Goal: Entertainment & Leisure: Consume media (video, audio)

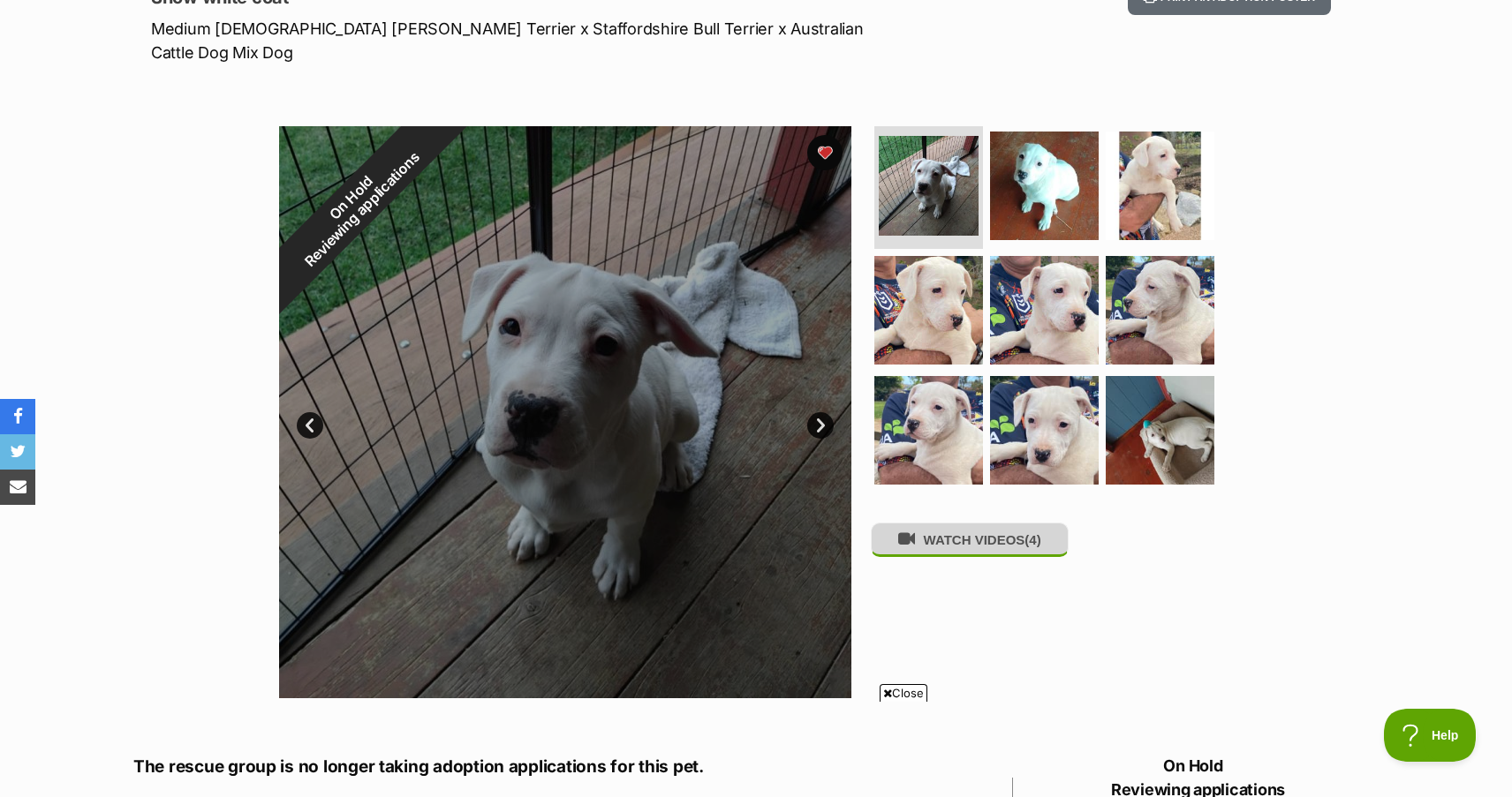
click at [963, 529] on button "WATCH VIDEOS (4)" at bounding box center [969, 539] width 198 height 34
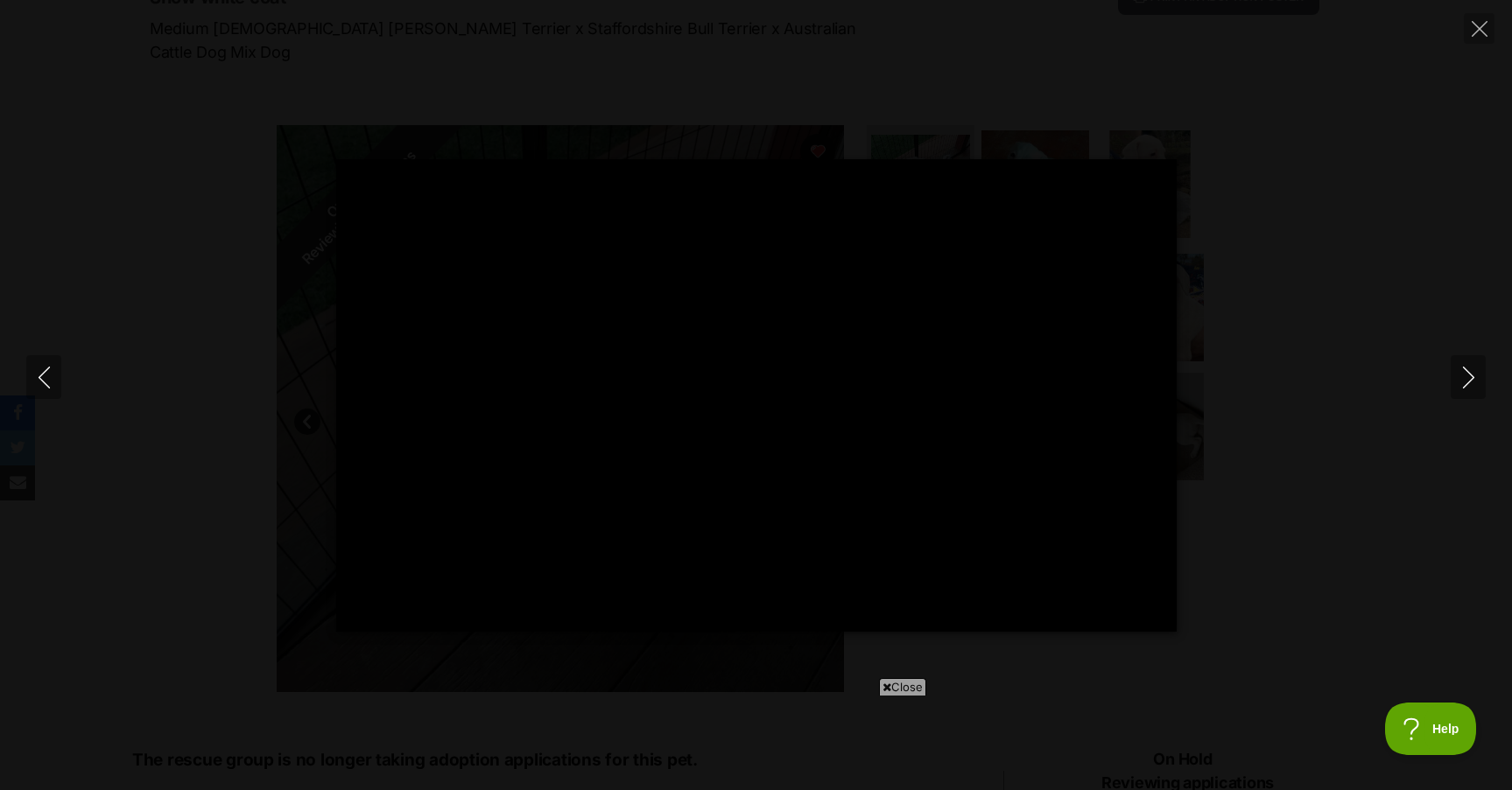
type input "100"
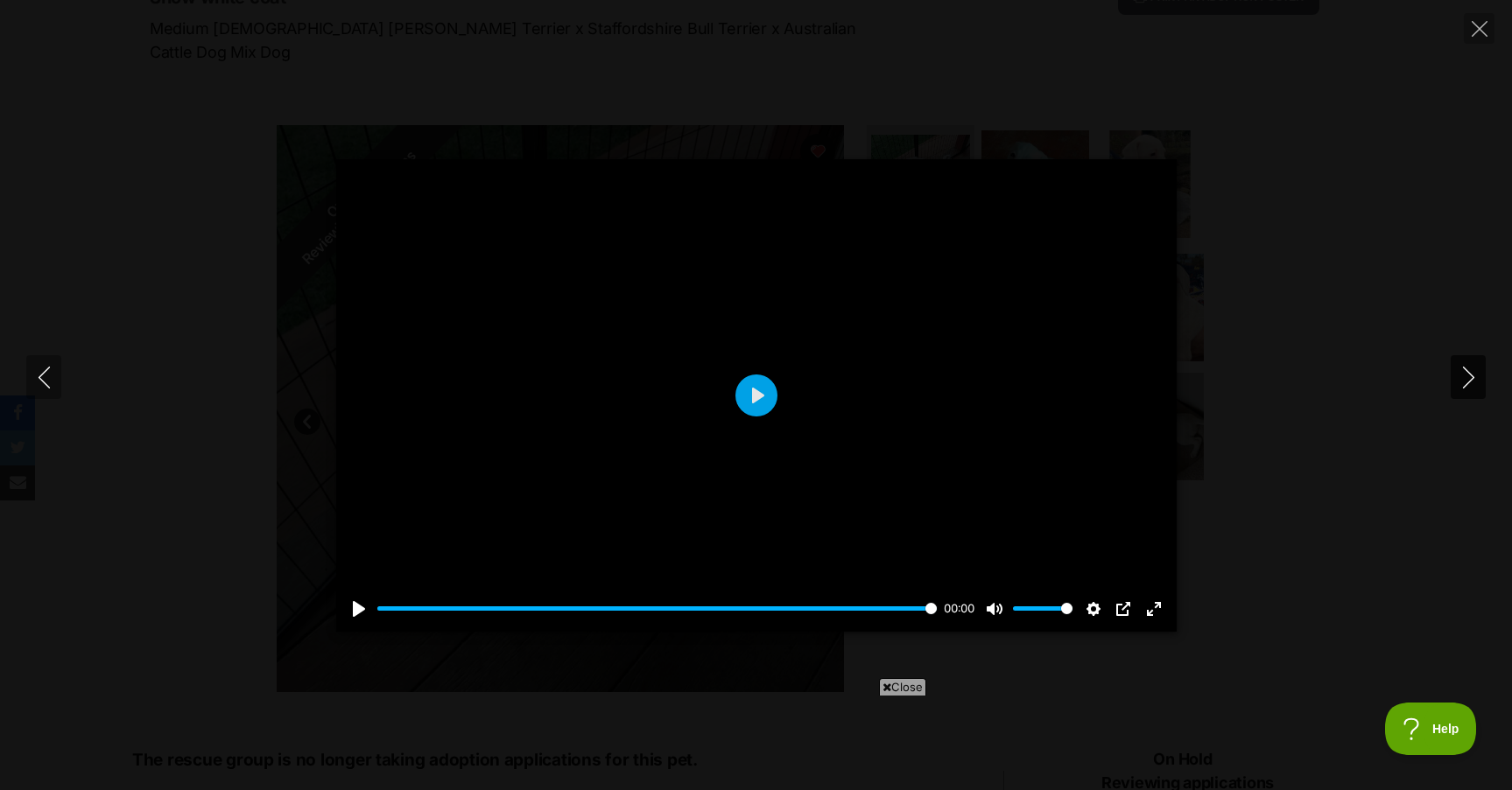
click at [1463, 384] on icon "Next" at bounding box center [1469, 378] width 22 height 22
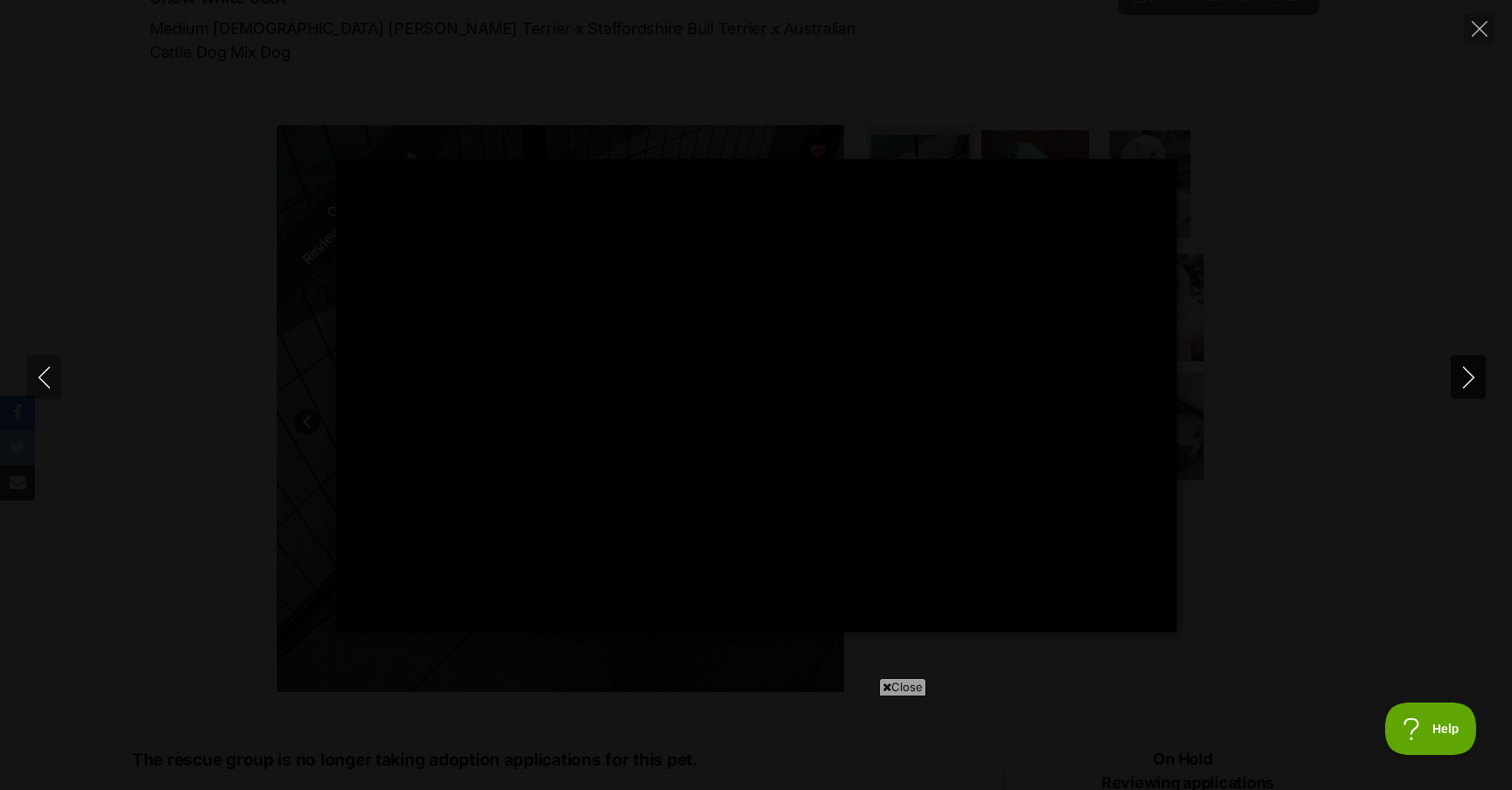
type input "100"
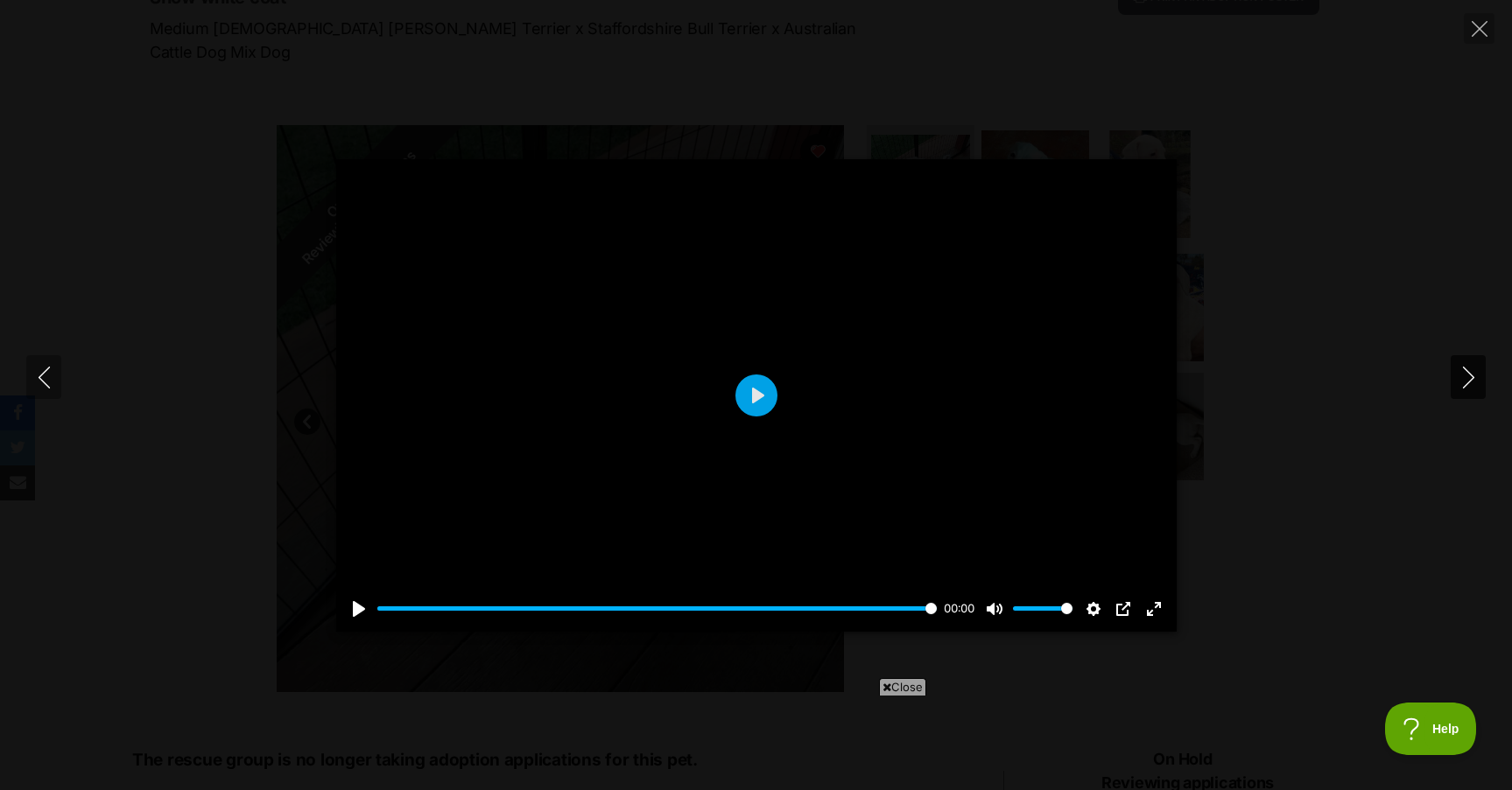
click at [1463, 384] on icon "Next" at bounding box center [1469, 378] width 22 height 22
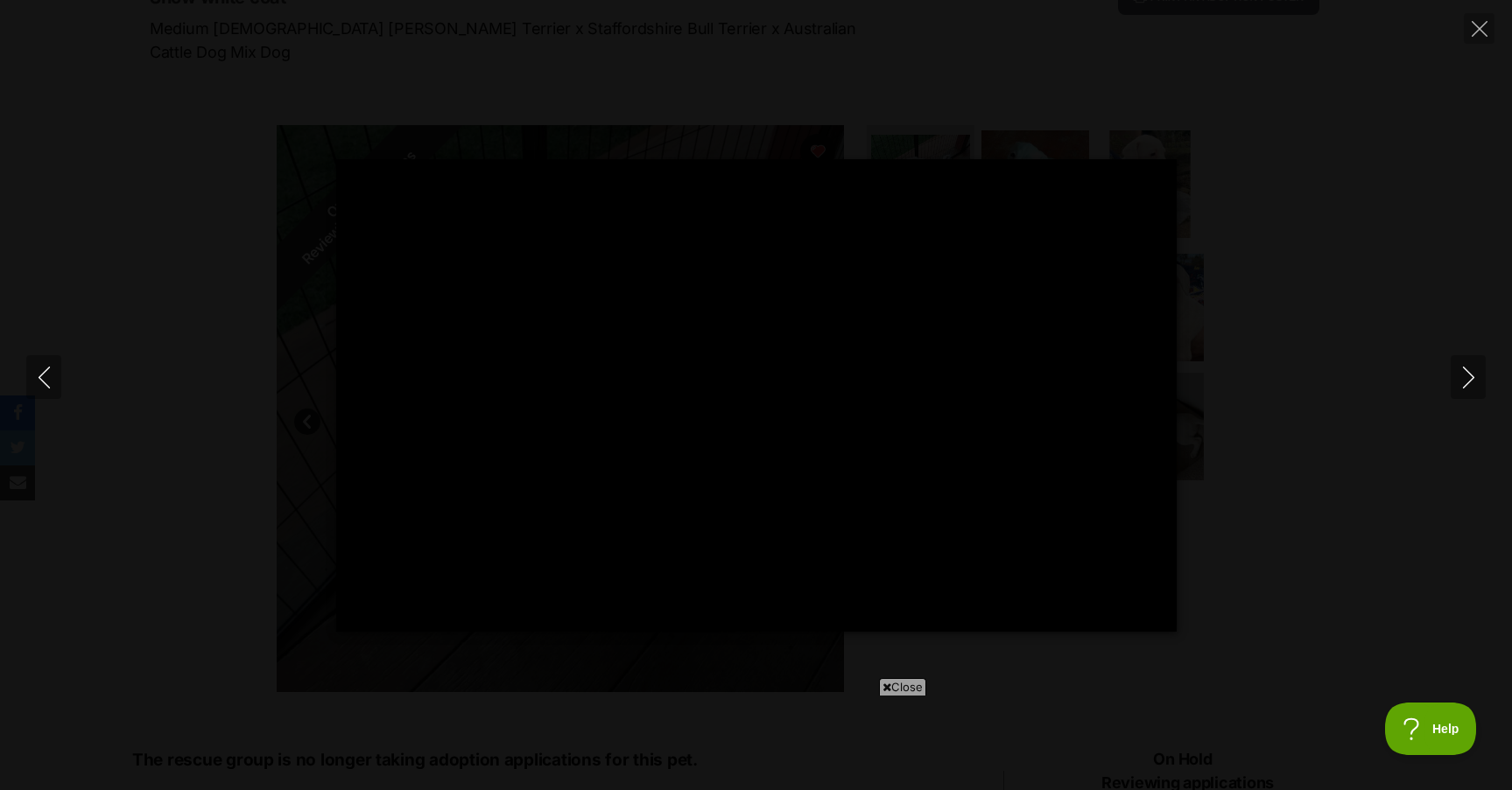
type input "100"
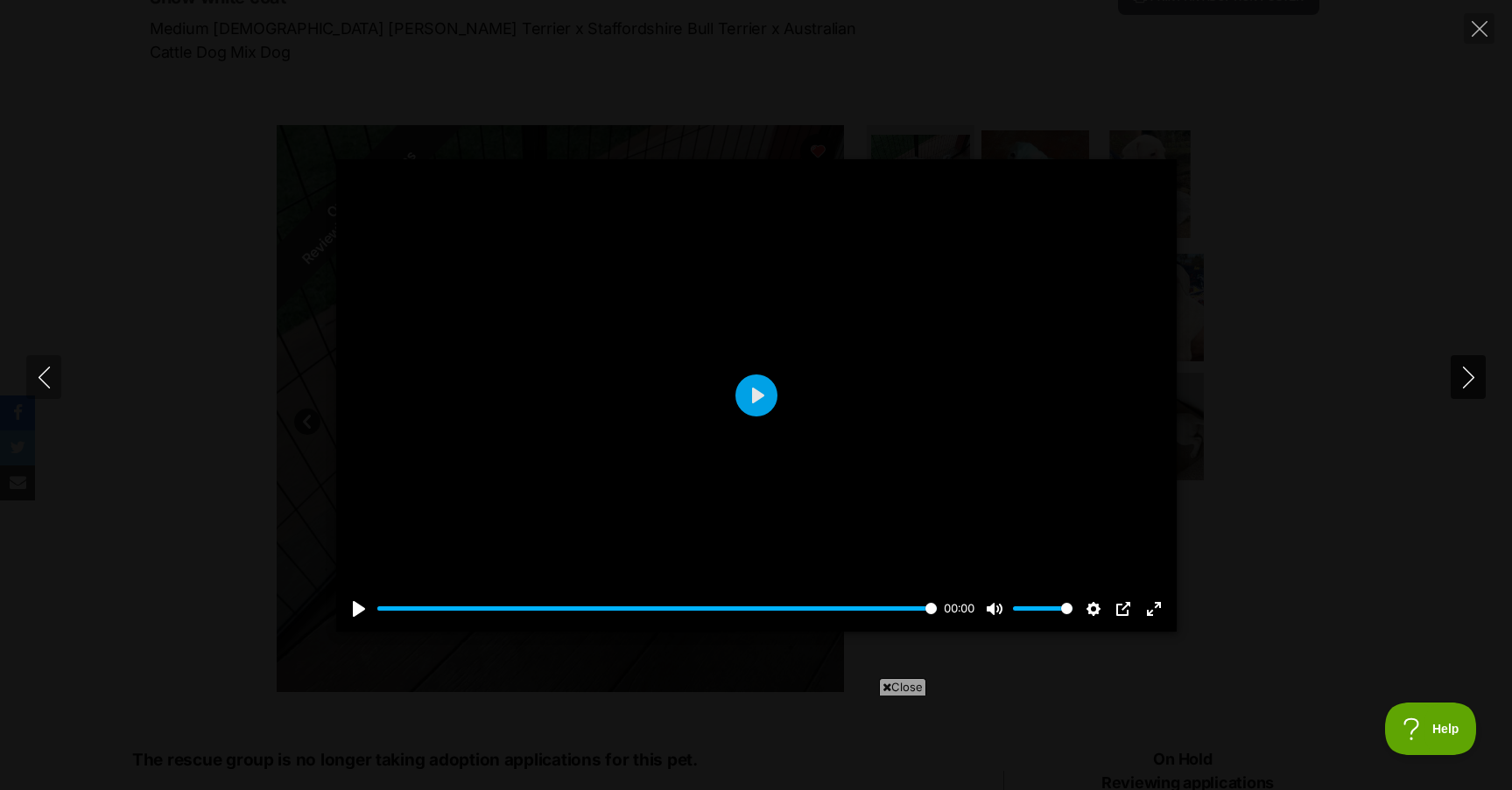
click at [1470, 387] on icon "Next" at bounding box center [1469, 378] width 22 height 22
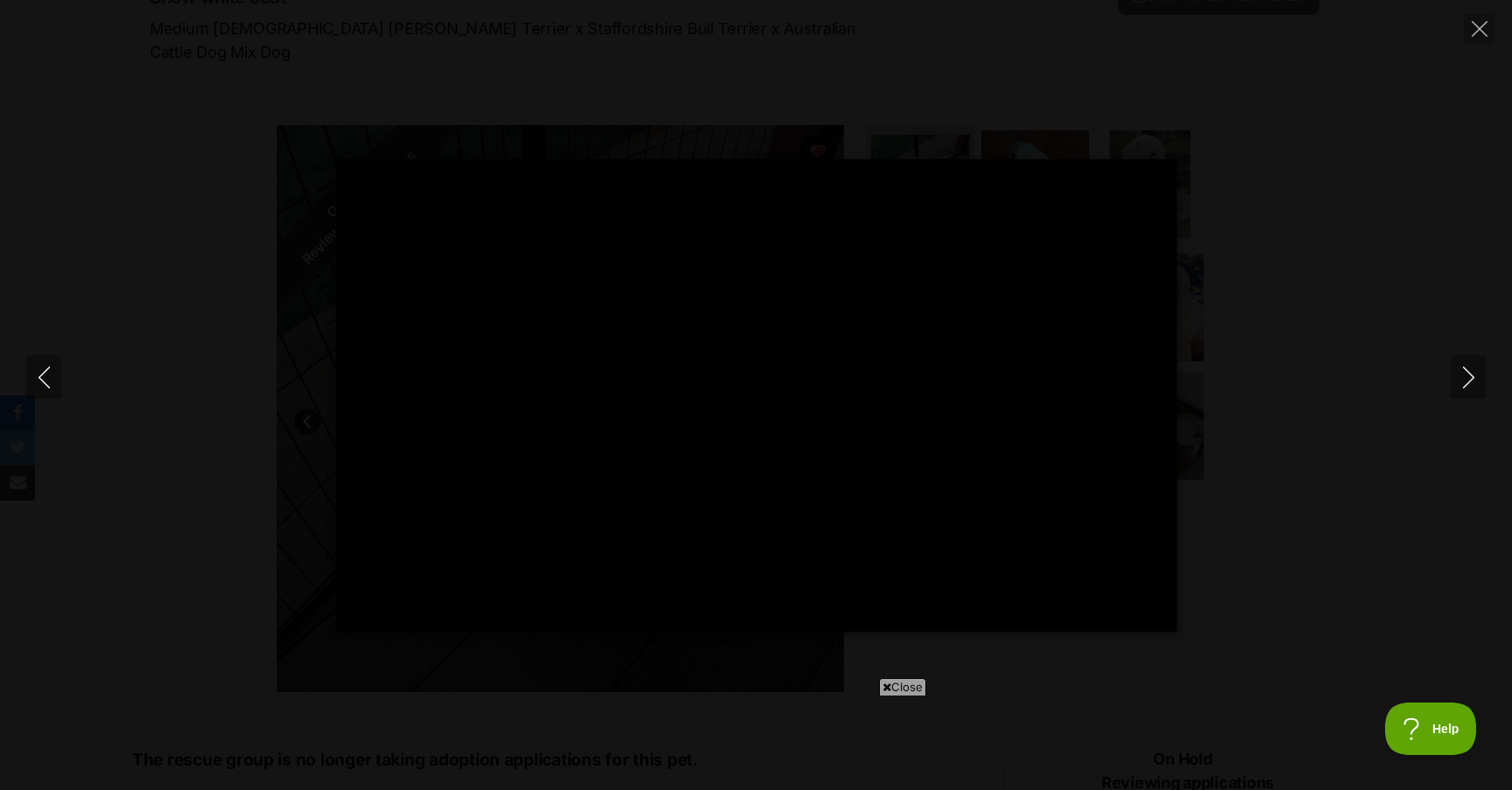
type input "100"
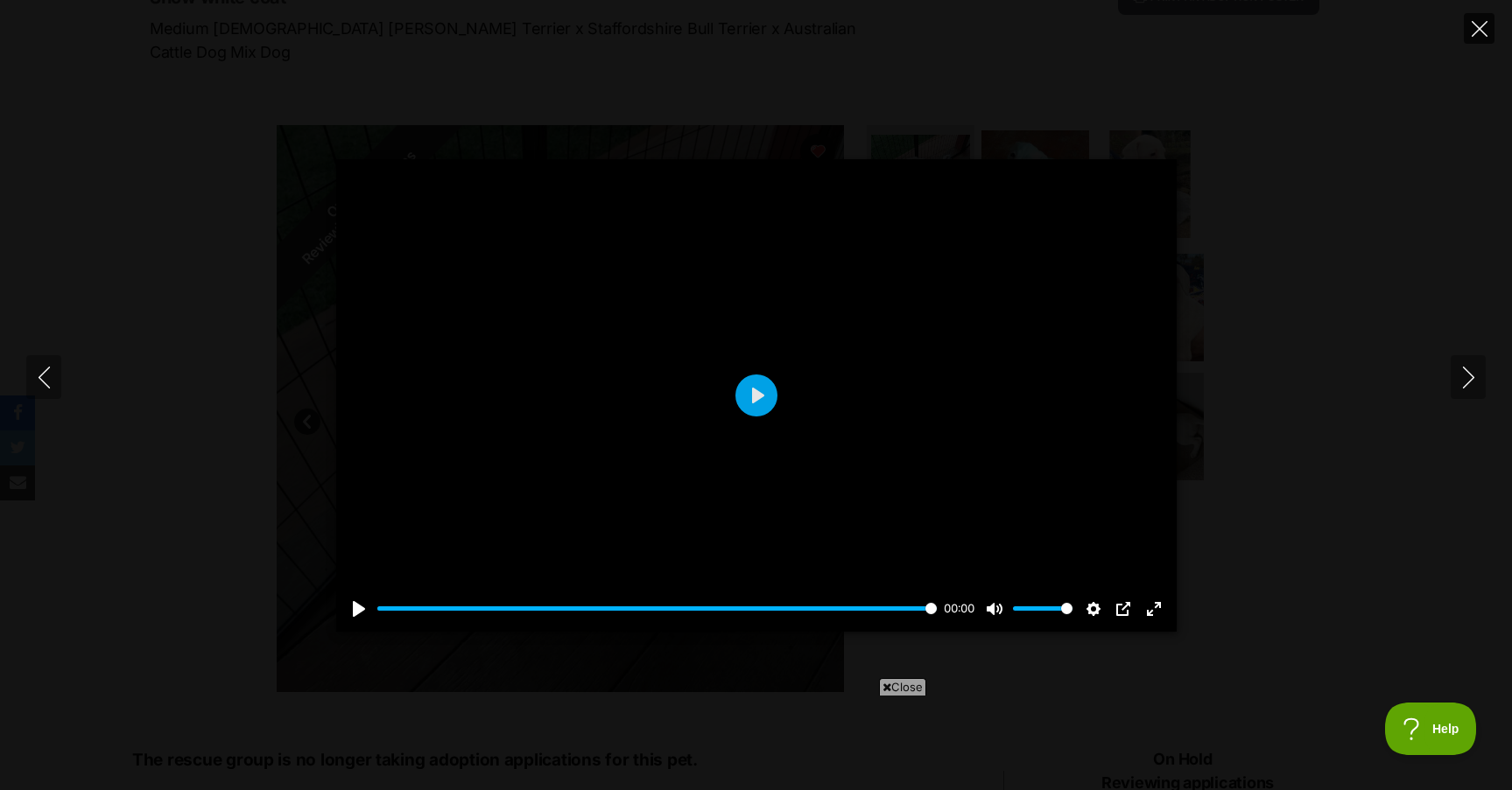
click at [1479, 14] on button "Close" at bounding box center [1478, 28] width 30 height 30
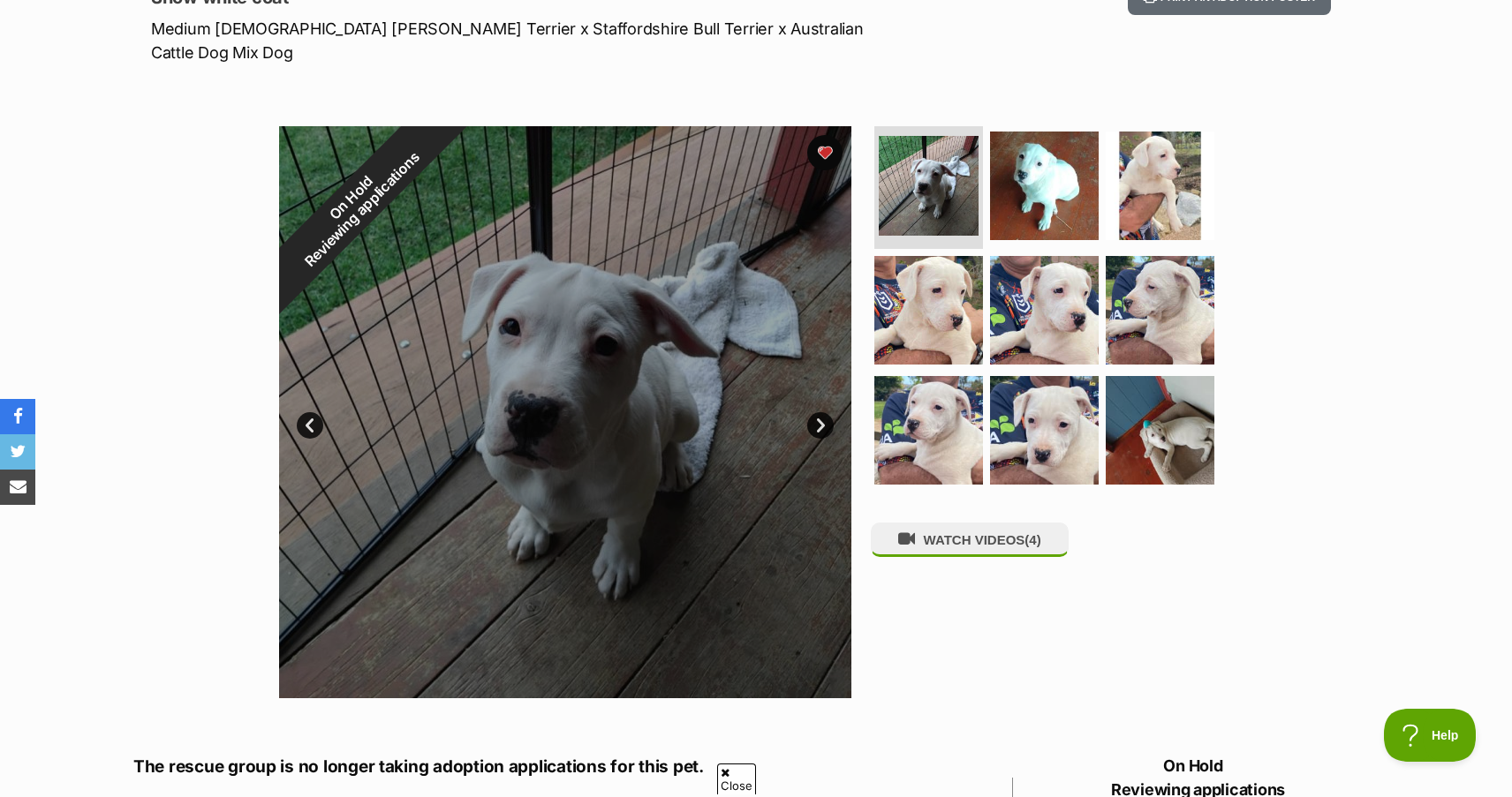
click at [820, 412] on link "Next" at bounding box center [821, 425] width 27 height 27
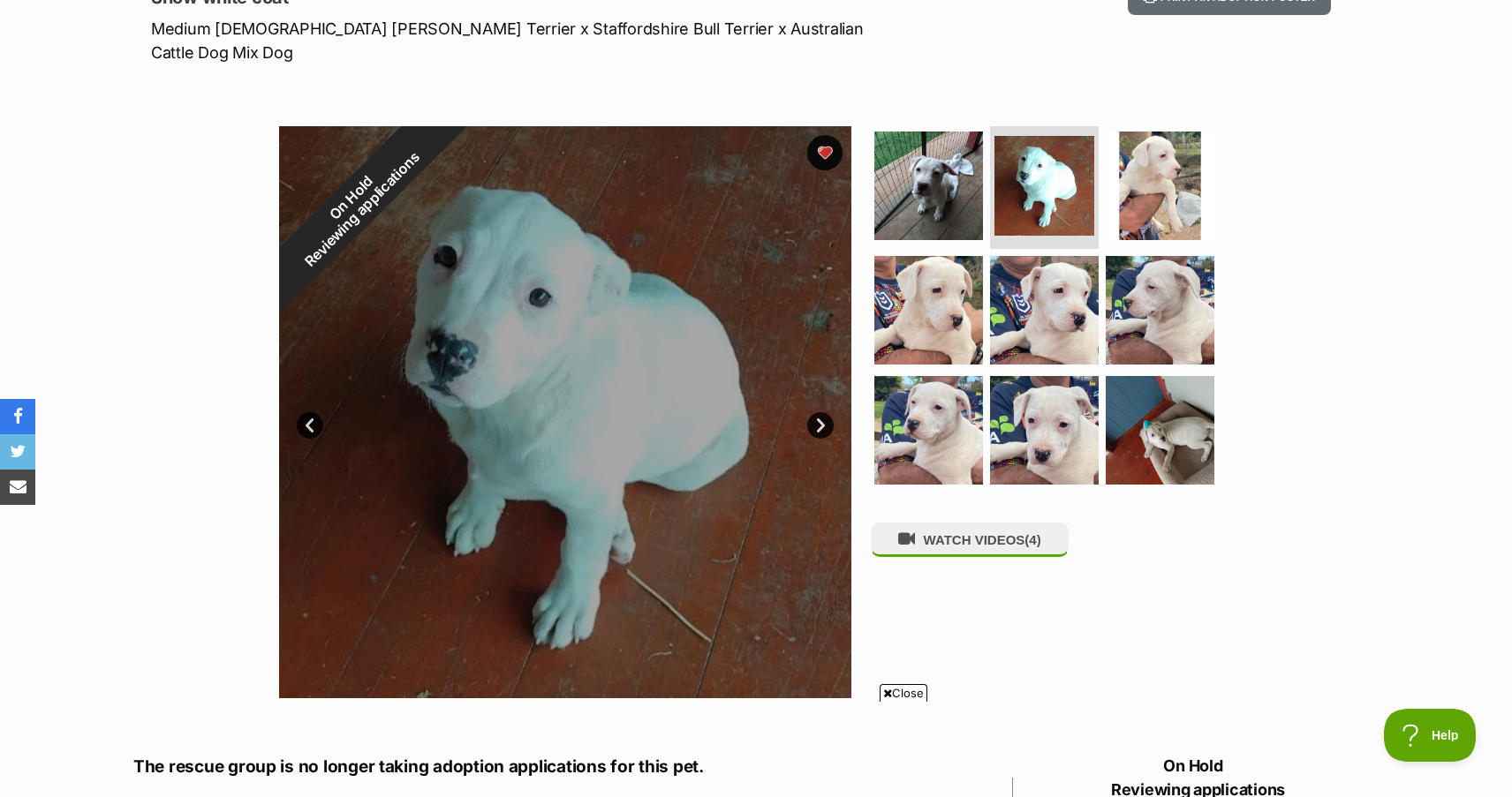
click at [820, 412] on link "Next" at bounding box center [821, 425] width 27 height 27
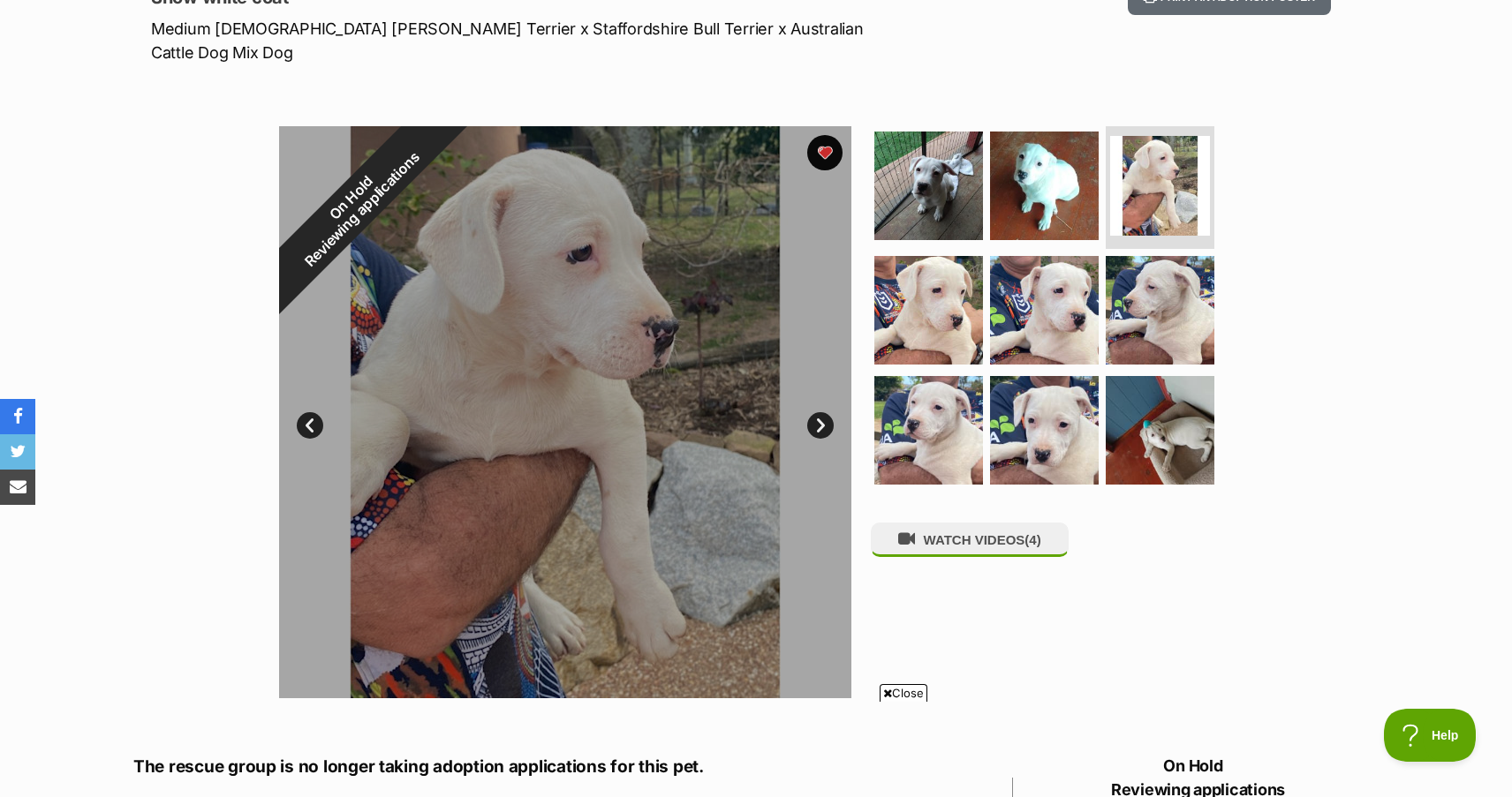
click at [820, 412] on link "Next" at bounding box center [821, 425] width 27 height 27
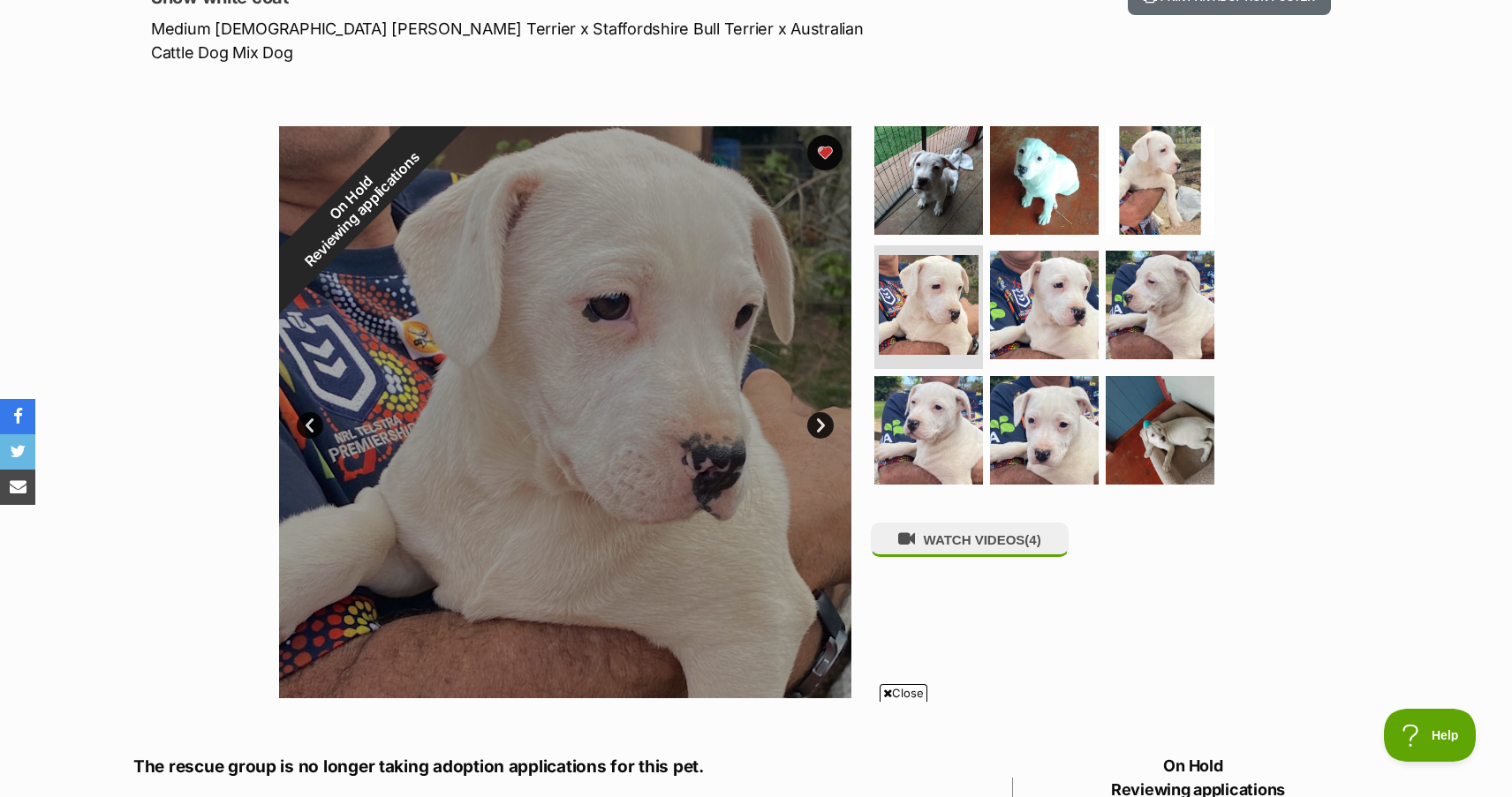
click at [820, 412] on link "Next" at bounding box center [821, 425] width 27 height 27
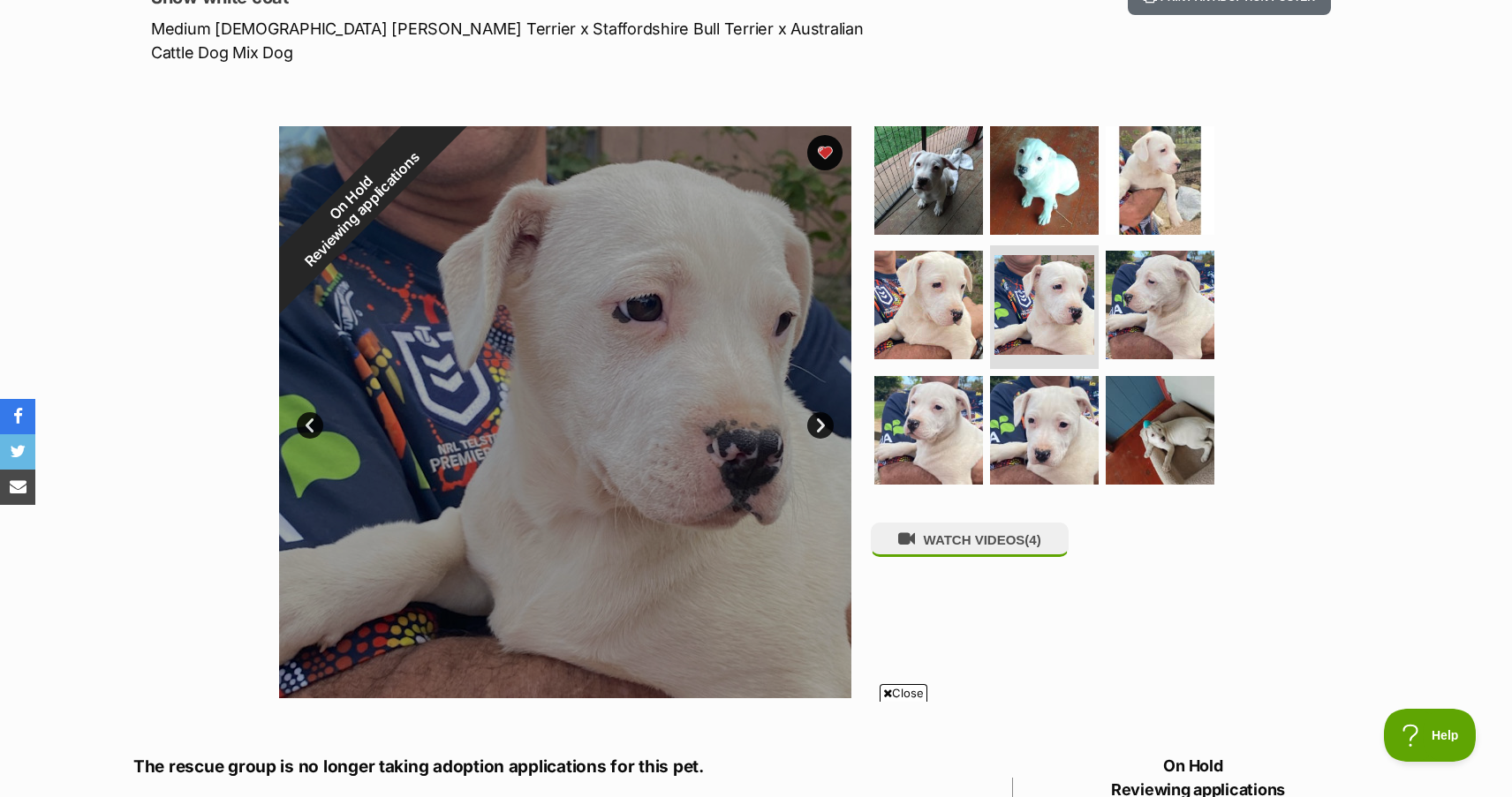
click at [820, 412] on link "Next" at bounding box center [821, 425] width 27 height 27
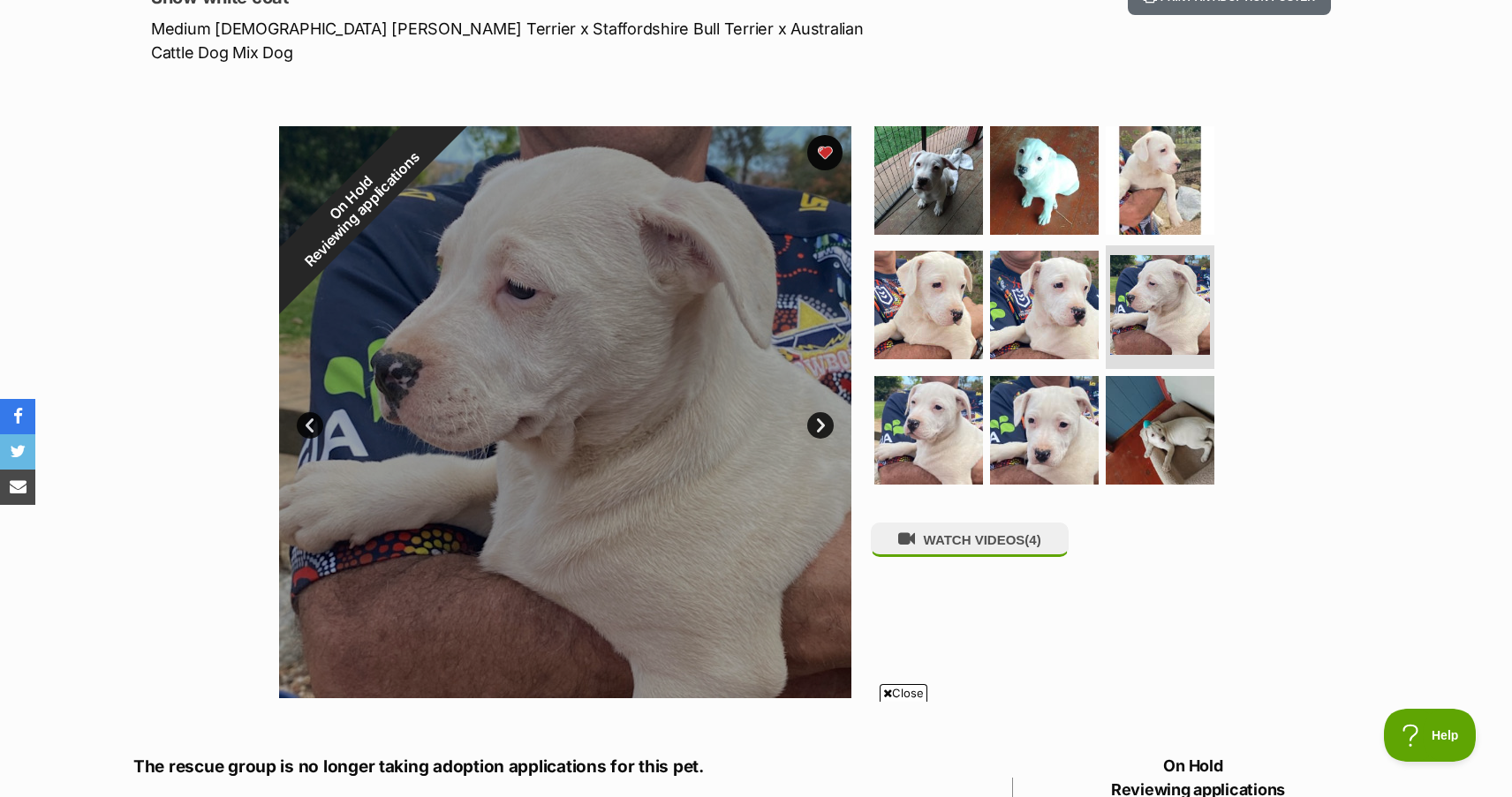
click at [820, 412] on link "Next" at bounding box center [821, 425] width 27 height 27
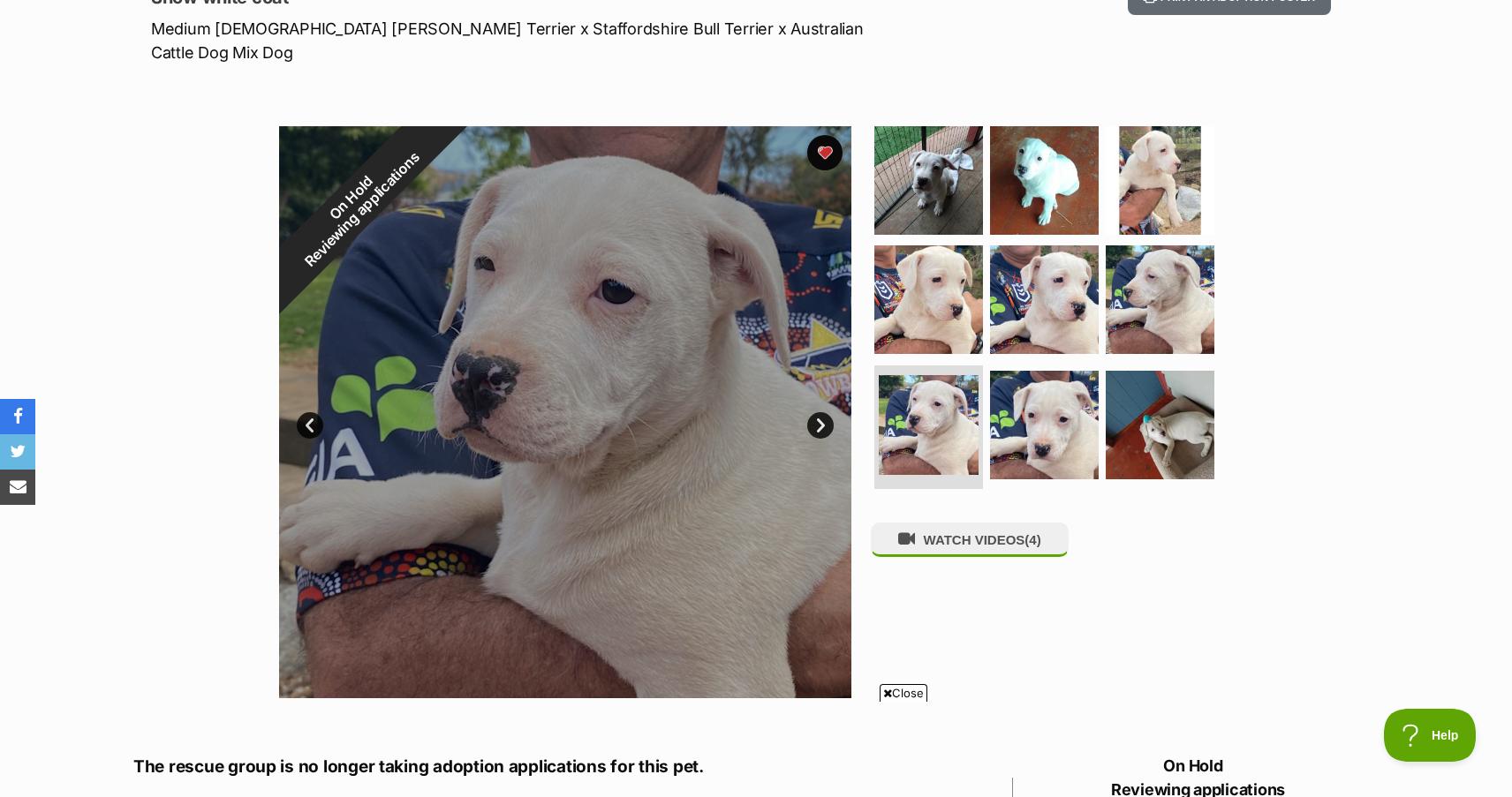
click at [820, 412] on link "Next" at bounding box center [821, 425] width 27 height 27
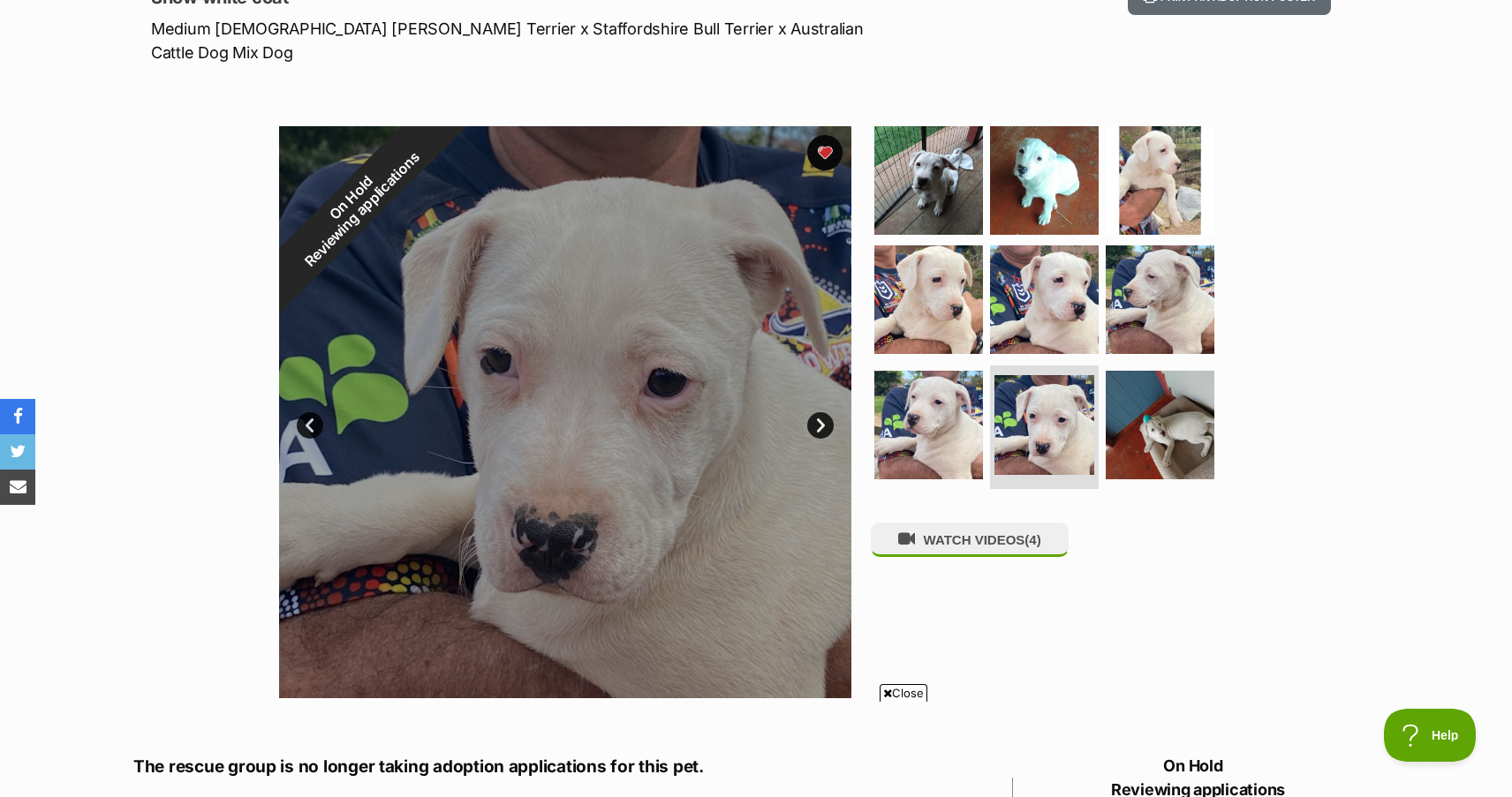
click at [820, 412] on link "Next" at bounding box center [821, 425] width 27 height 27
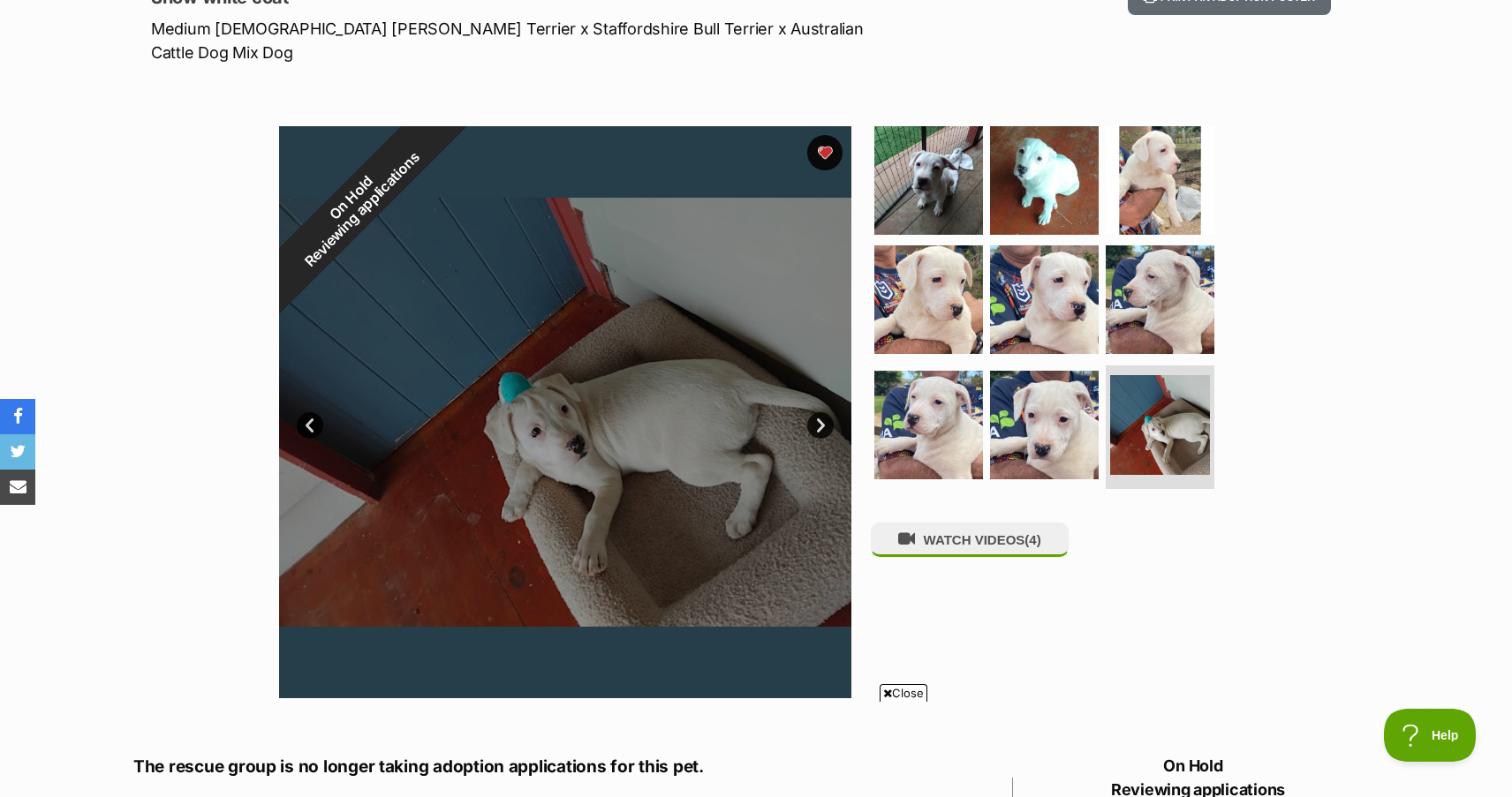
click at [820, 412] on link "Next" at bounding box center [821, 425] width 27 height 27
